Goal: Information Seeking & Learning: Learn about a topic

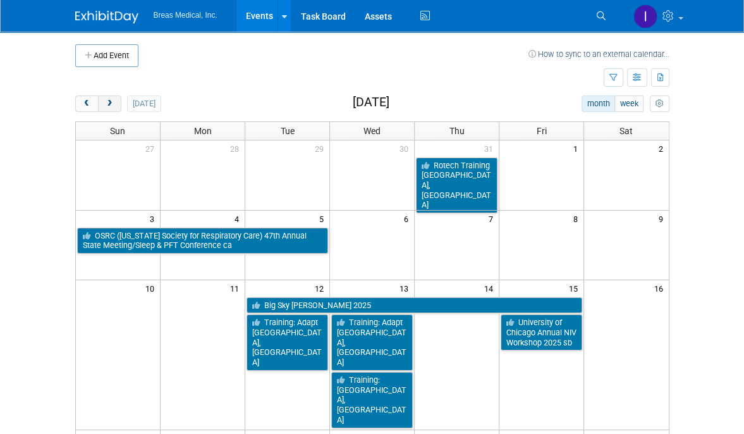
click at [106, 104] on span "next" at bounding box center [109, 104] width 9 height 8
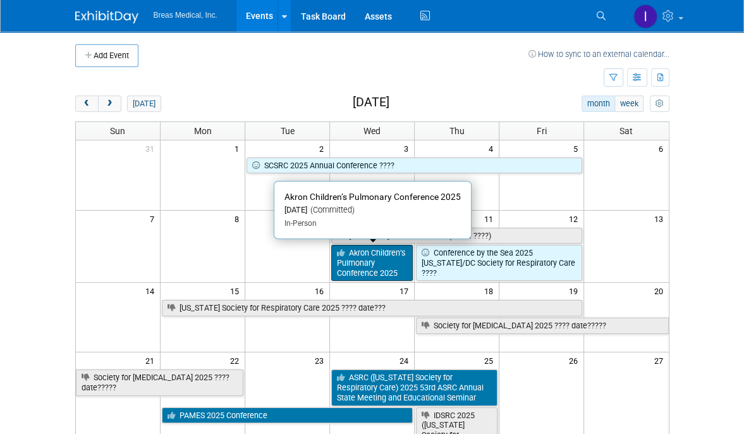
click at [361, 266] on link "Akron Children’s Pulmonary Conference 2025" at bounding box center [372, 263] width 82 height 36
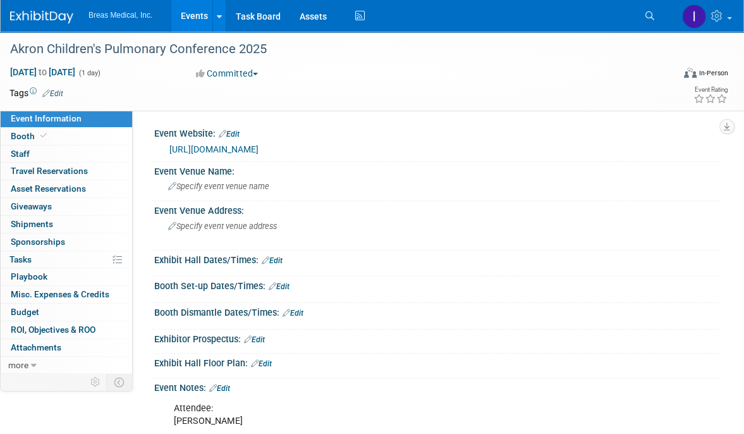
click at [259, 150] on link "http://www.akronchildrens.org/pulmconf" at bounding box center [213, 149] width 89 height 10
click at [195, 18] on link "Events" at bounding box center [194, 16] width 46 height 32
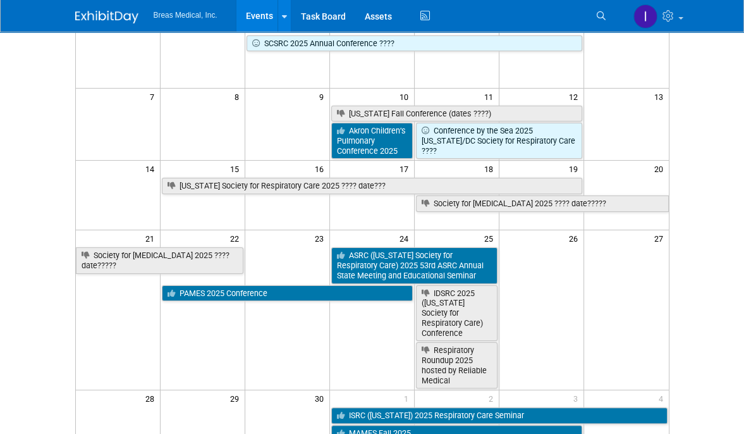
scroll to position [190, 0]
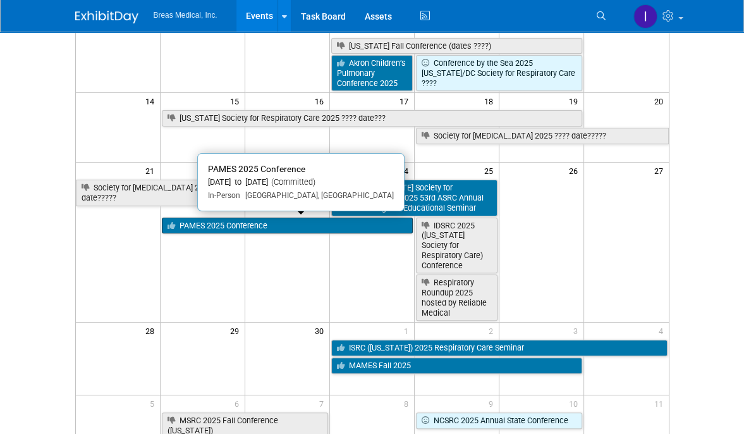
click at [259, 227] on link "PAMES 2025 Conference" at bounding box center [287, 226] width 251 height 16
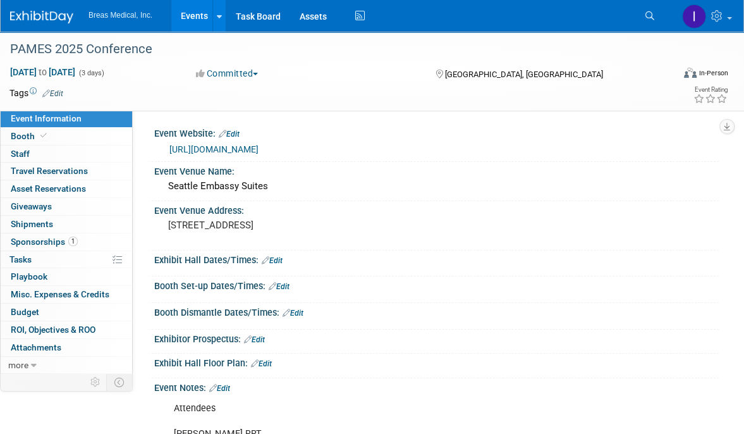
click at [259, 149] on link "https://pames.org/meetinginfo.php?id=1&ts=1750090708" at bounding box center [213, 149] width 89 height 10
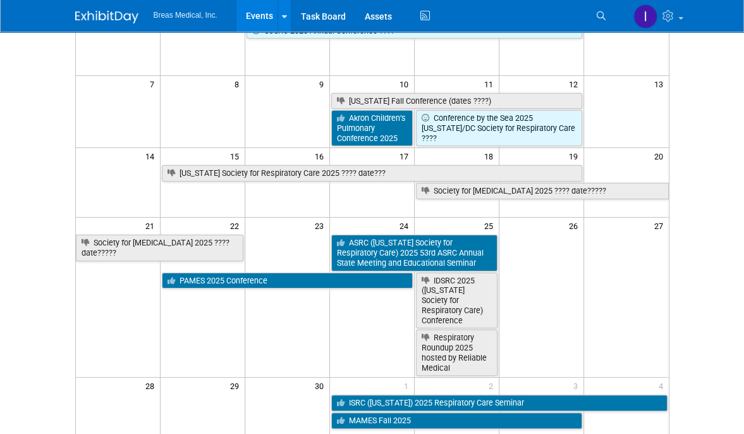
scroll to position [190, 0]
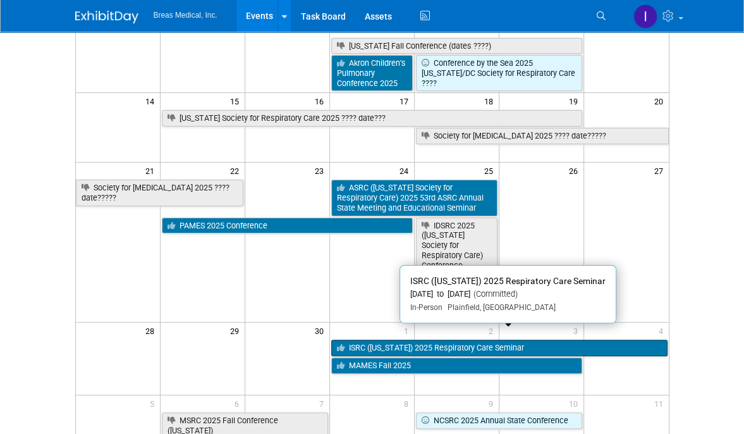
click at [432, 340] on link "ISRC ([US_STATE]) 2025 Respiratory Care Seminar" at bounding box center [499, 348] width 336 height 16
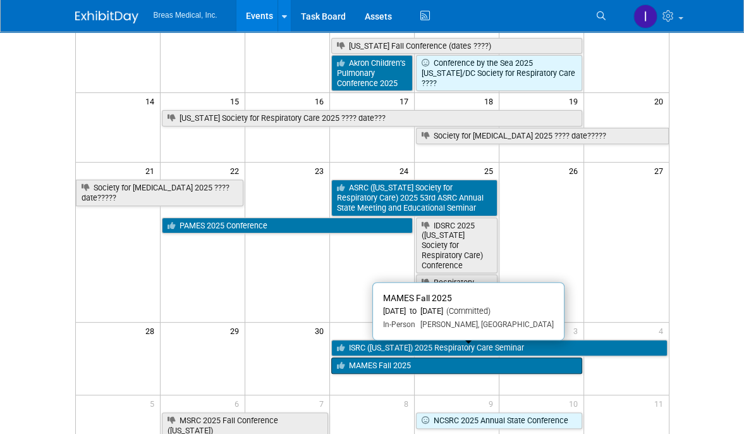
click at [379, 357] on link "MAMES Fall 2025" at bounding box center [456, 365] width 251 height 16
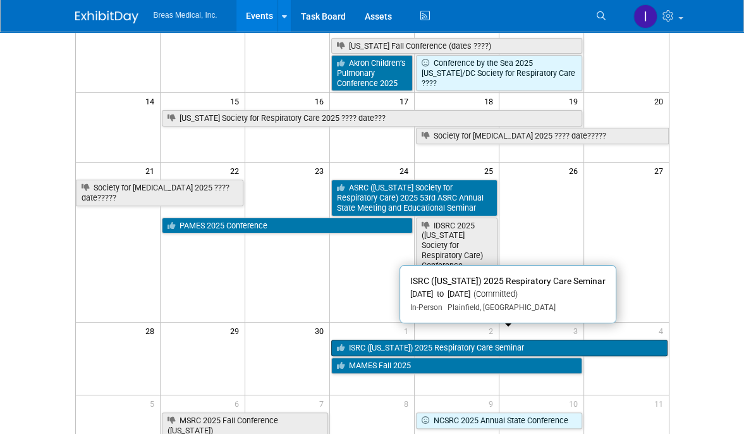
click at [443, 340] on link "ISRC ([US_STATE]) 2025 Respiratory Care Seminar" at bounding box center [499, 348] width 336 height 16
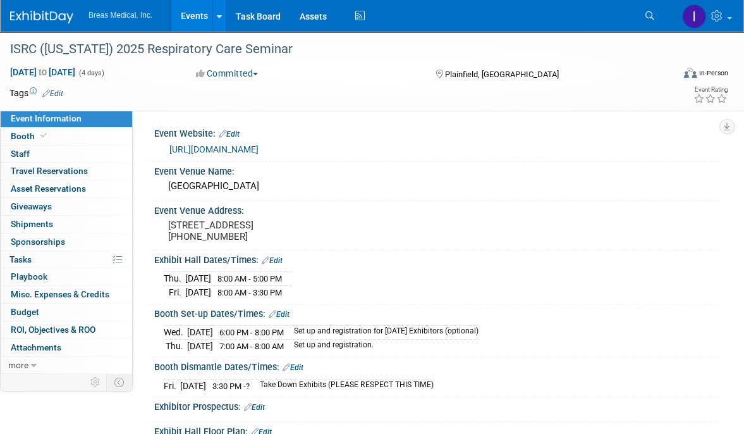
click at [259, 147] on link "https://www.eventbrite.com/e/isrc-vendor-application-for-2025-fall-seminar-tick…" at bounding box center [213, 149] width 89 height 10
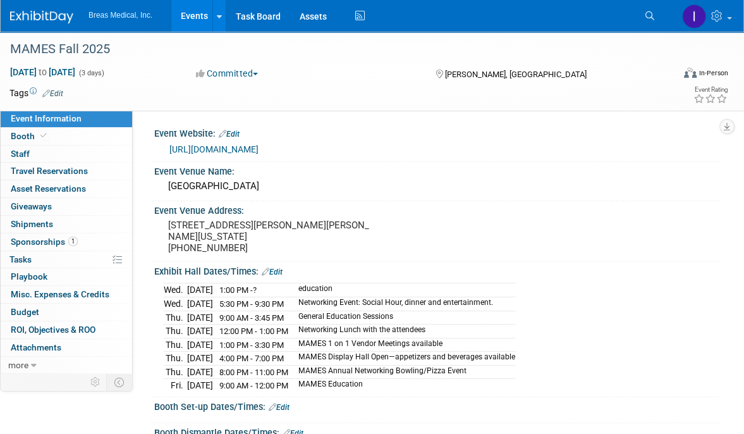
click at [251, 148] on link "[URL][DOMAIN_NAME]" at bounding box center [213, 149] width 89 height 10
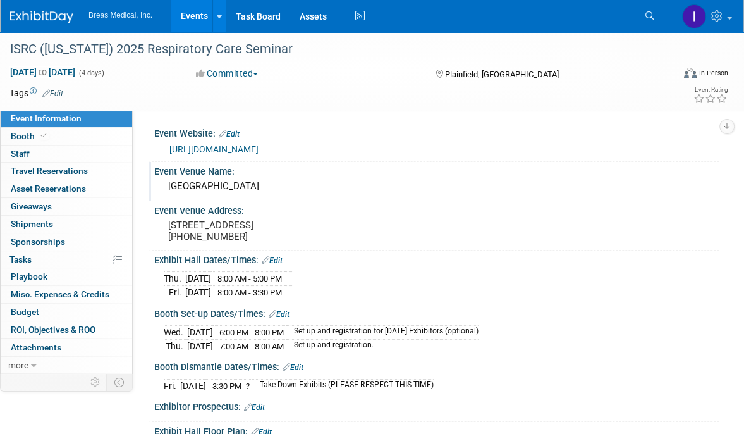
click at [254, 188] on div "[GEOGRAPHIC_DATA]" at bounding box center [437, 186] width 546 height 20
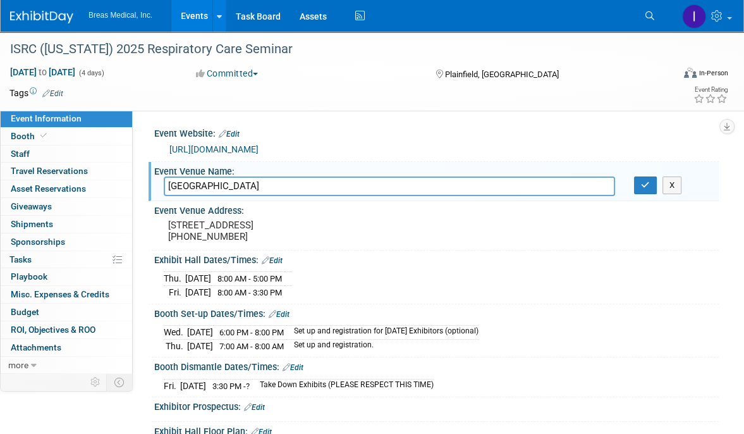
click at [254, 188] on input "[GEOGRAPHIC_DATA]" at bounding box center [389, 186] width 451 height 20
drag, startPoint x: 673, startPoint y: 183, endPoint x: 663, endPoint y: 188, distance: 11.3
click at [673, 183] on button "X" at bounding box center [673, 185] width 20 height 18
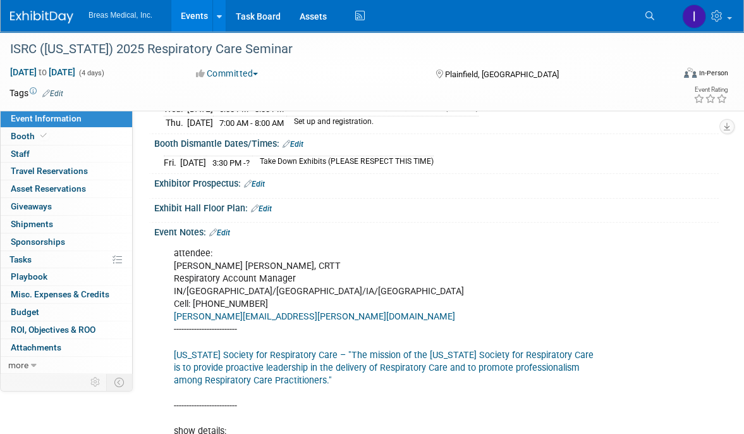
scroll to position [253, 0]
